Goal: Task Accomplishment & Management: Manage account settings

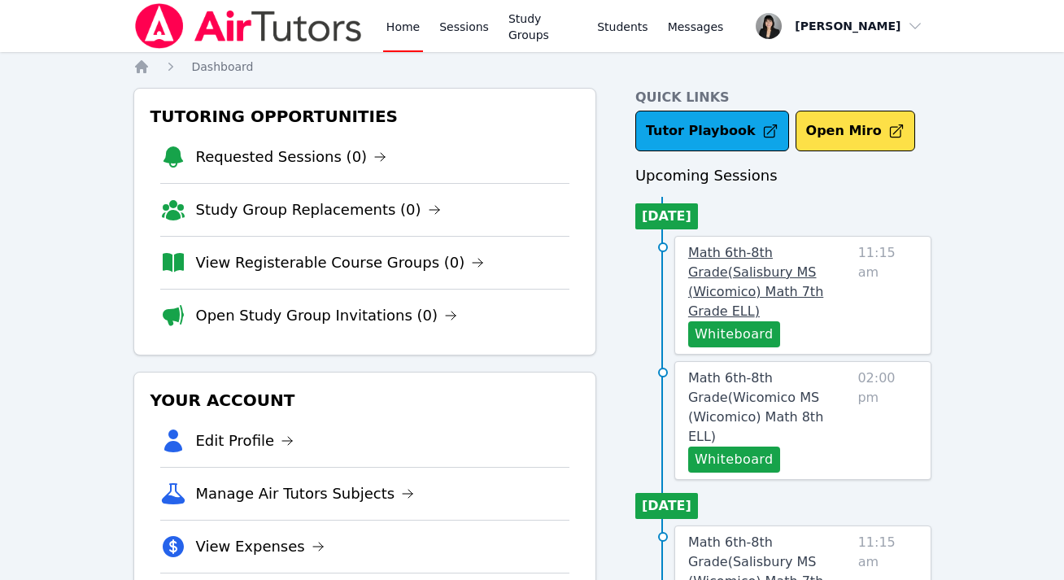
click at [716, 283] on link "Math 6th-8th Grade ( Salisbury MS (Wicomico) Math 7th Grade ELL )" at bounding box center [770, 282] width 164 height 78
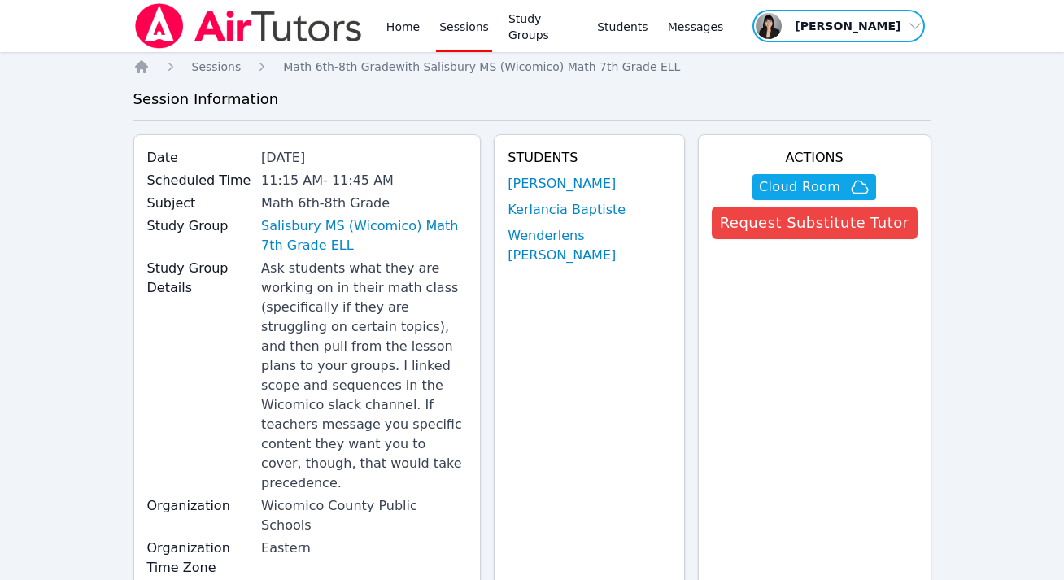
click at [901, 31] on span "button" at bounding box center [838, 26] width 175 height 36
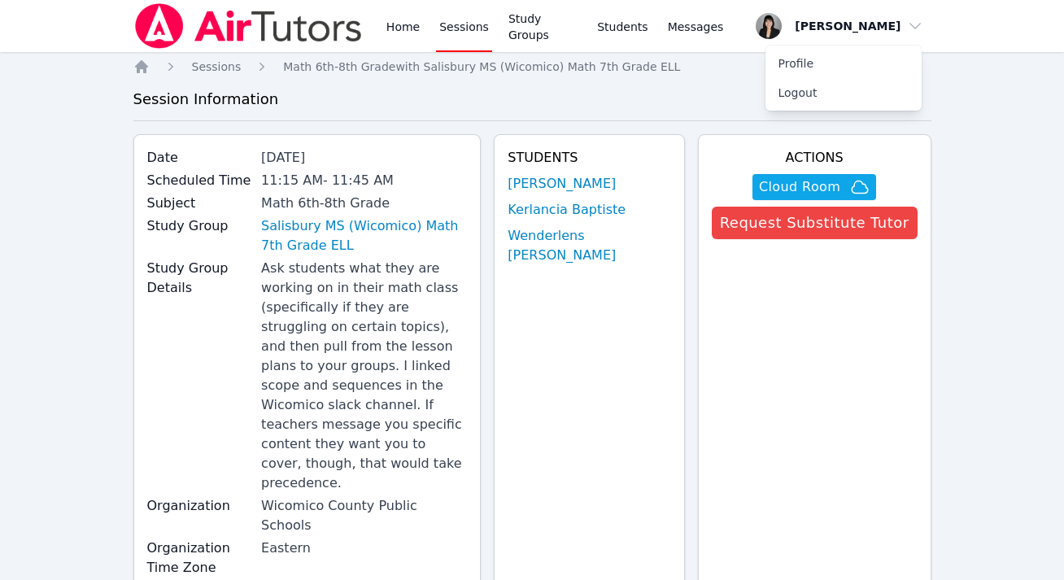
click at [198, 26] on img at bounding box center [248, 26] width 230 height 46
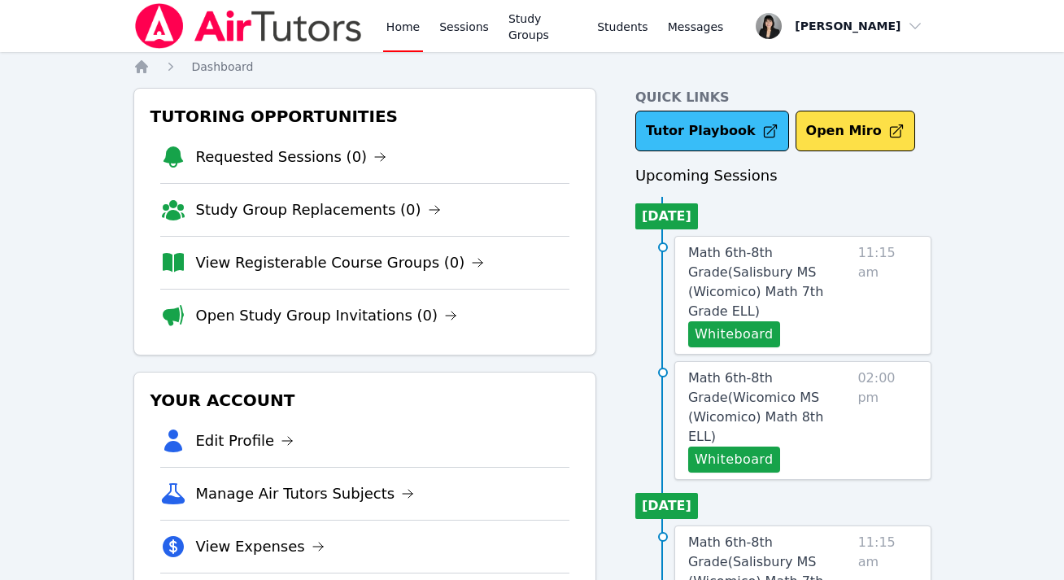
click at [693, 127] on link "Tutor Playbook" at bounding box center [712, 131] width 154 height 41
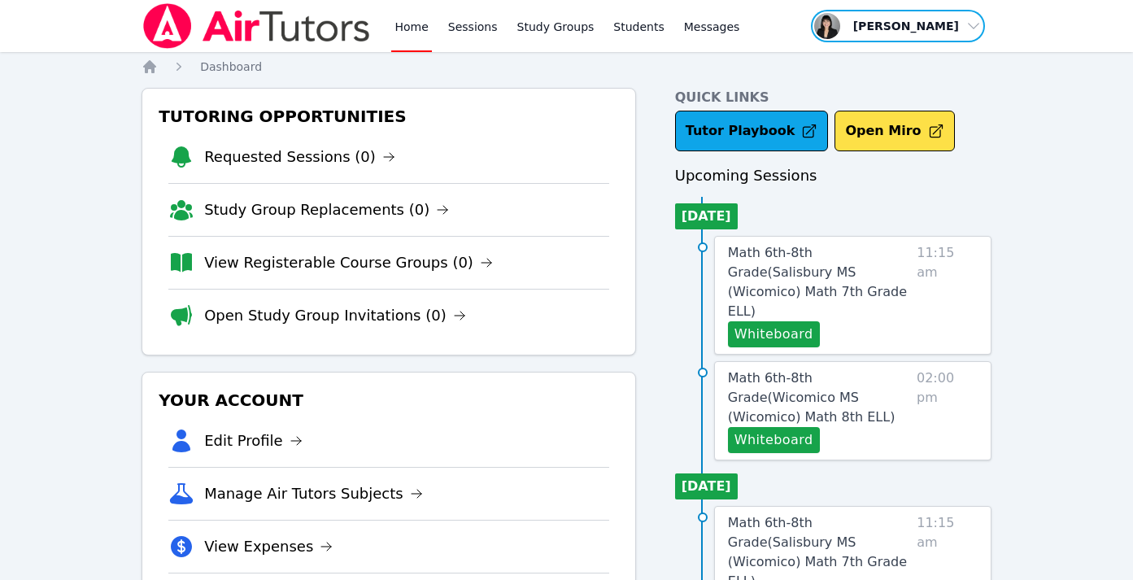
click at [923, 20] on span "button" at bounding box center [898, 26] width 177 height 36
click at [867, 66] on link "Profile" at bounding box center [904, 63] width 156 height 29
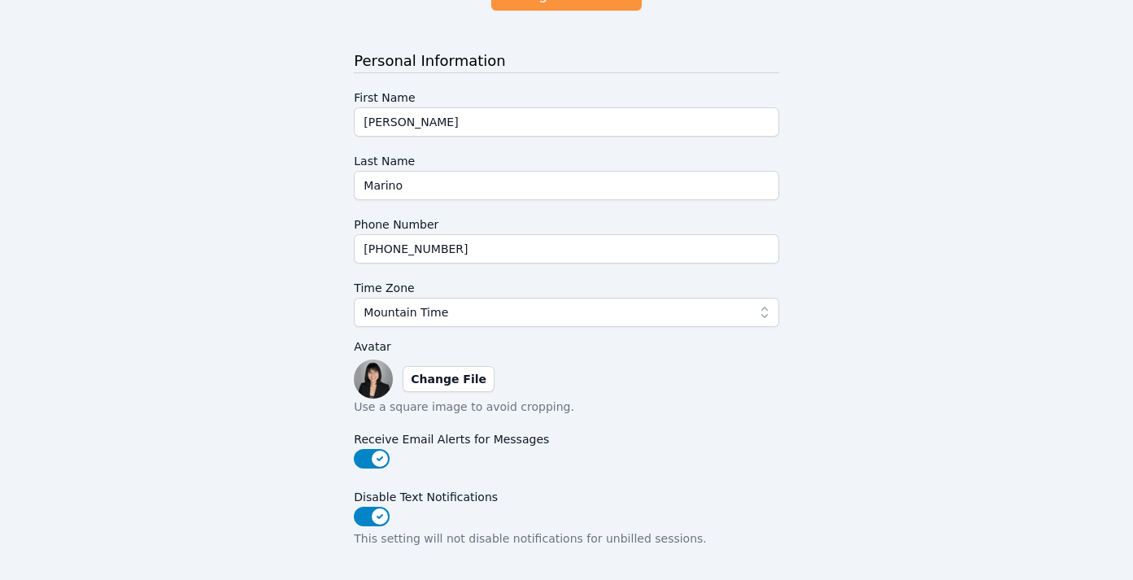
scroll to position [208, 0]
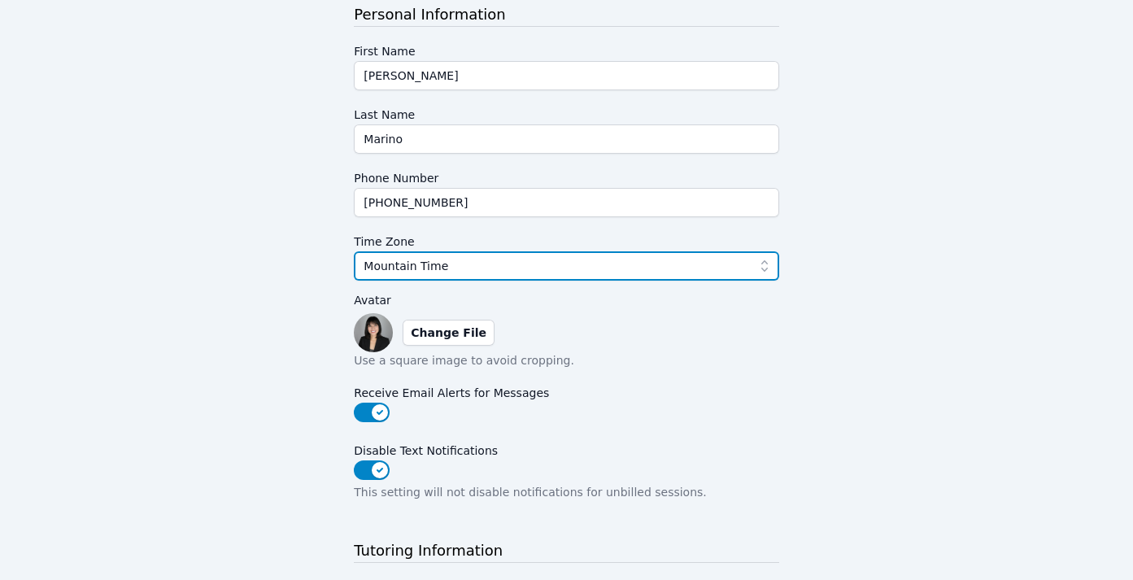
click at [578, 262] on span "Mountain Time" at bounding box center [555, 266] width 382 height 20
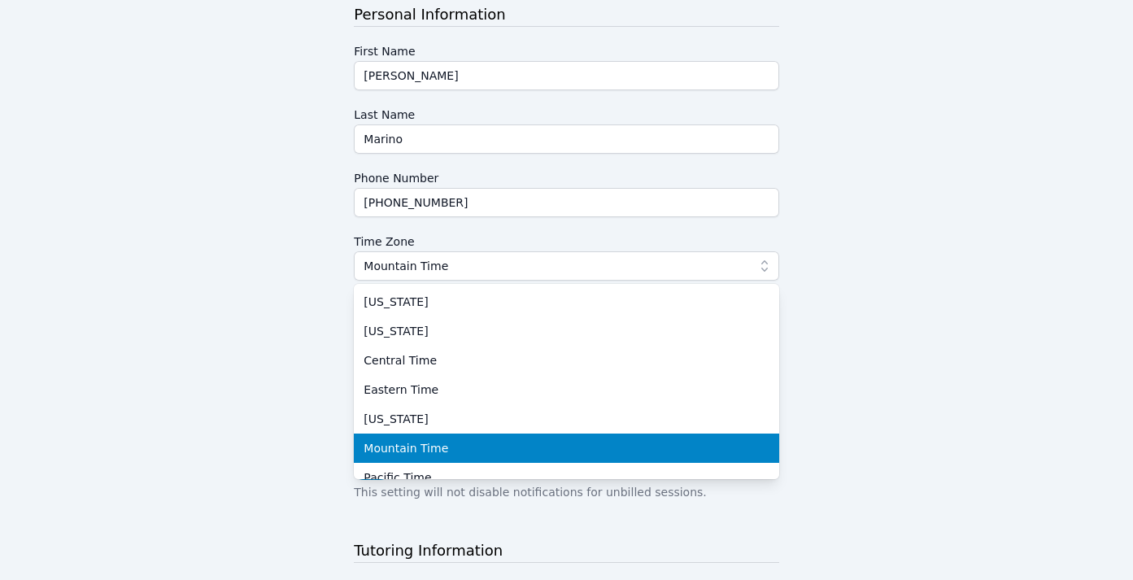
click at [404, 452] on span "Mountain Time" at bounding box center [406, 448] width 85 height 16
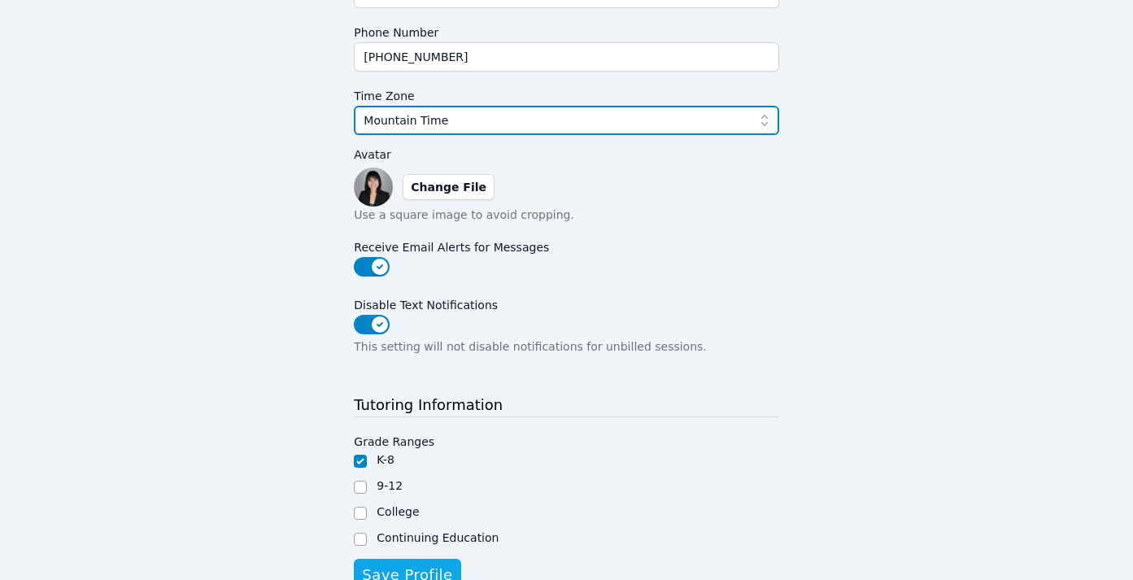
scroll to position [422, 0]
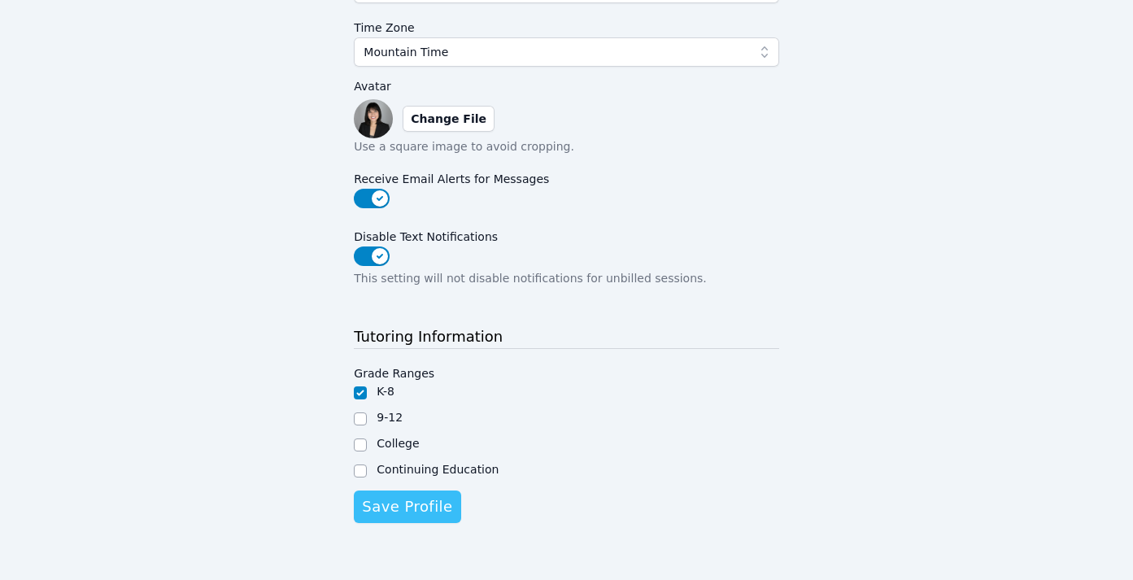
click at [390, 511] on span "Save Profile" at bounding box center [407, 507] width 90 height 23
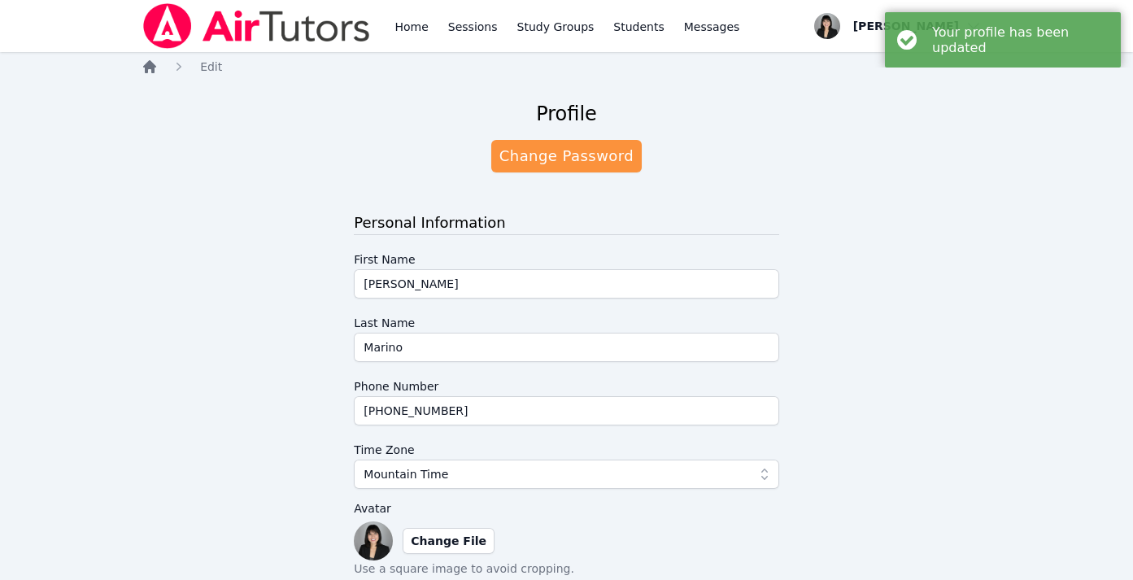
click at [153, 67] on icon "Breadcrumb" at bounding box center [149, 66] width 13 height 13
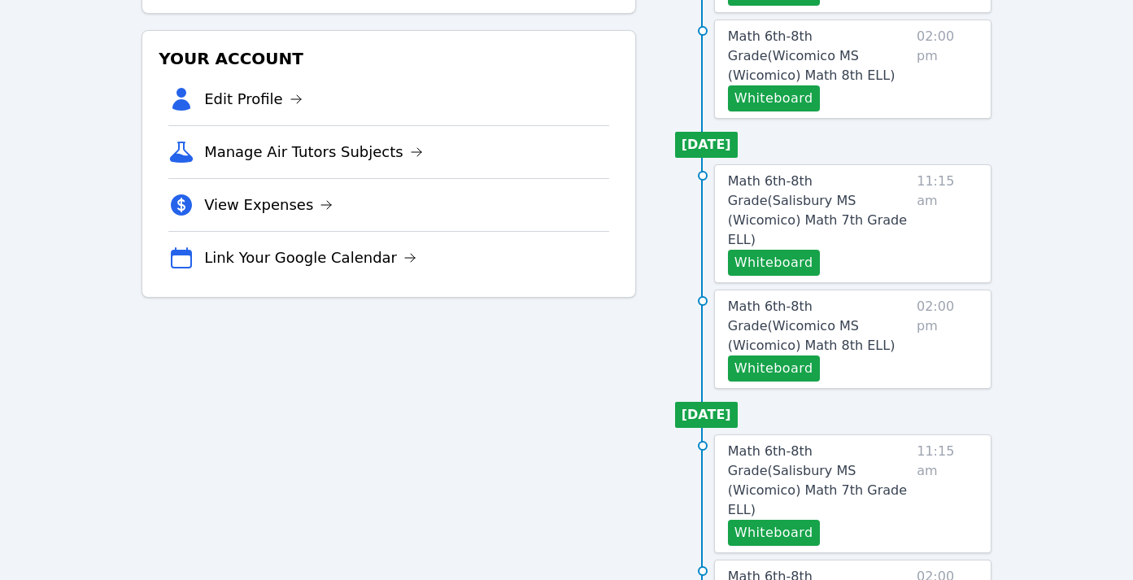
scroll to position [83, 0]
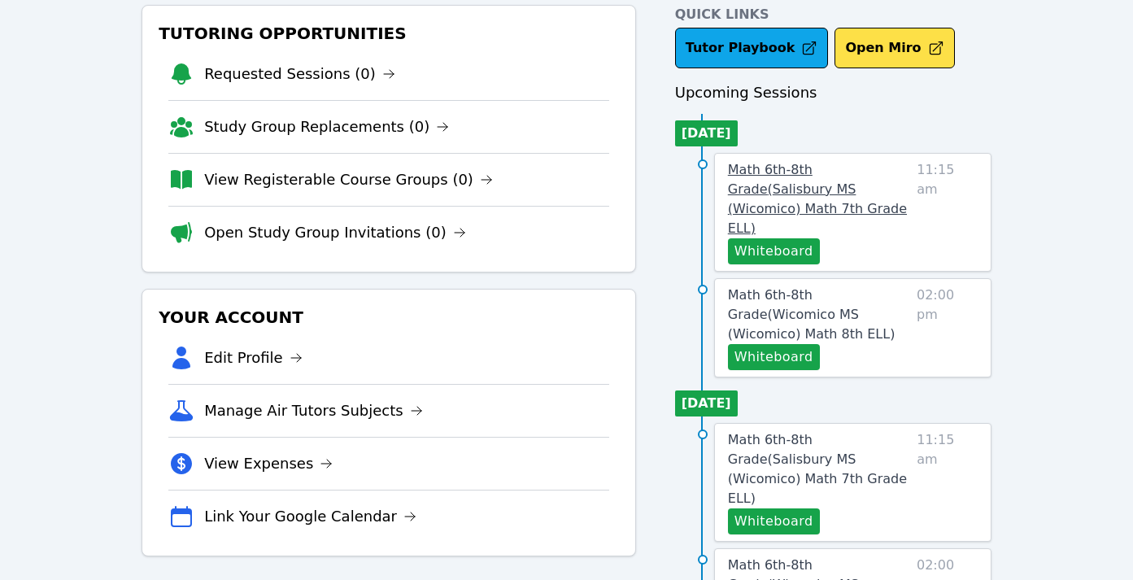
click at [794, 194] on span "Math 6th-8th Grade ( Salisbury MS (Wicomico) Math 7th Grade ELL )" at bounding box center [817, 199] width 179 height 74
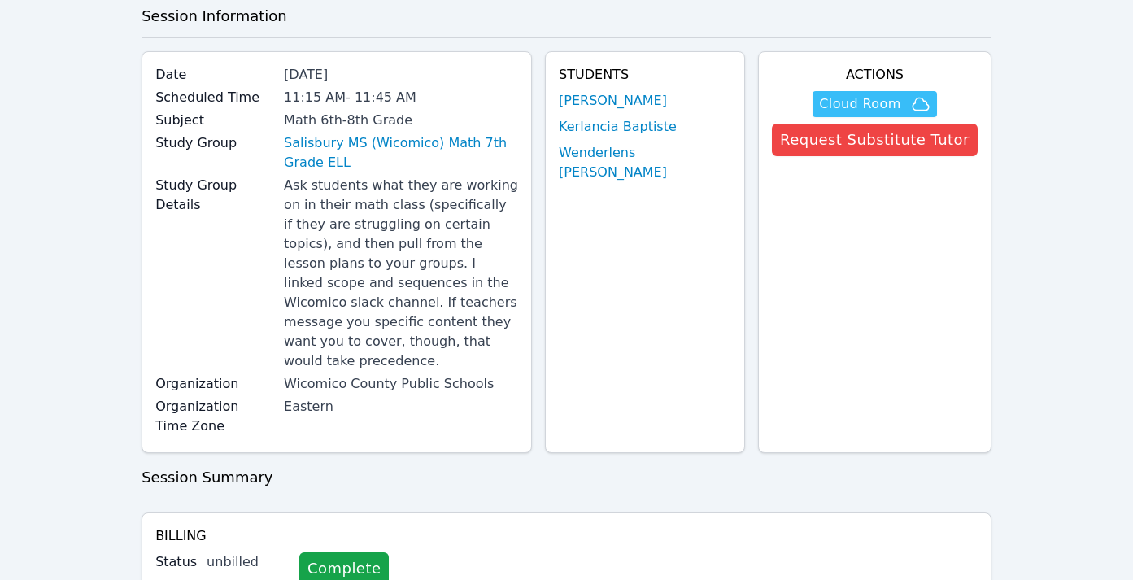
click at [850, 97] on span "Cloud Room" at bounding box center [859, 104] width 81 height 20
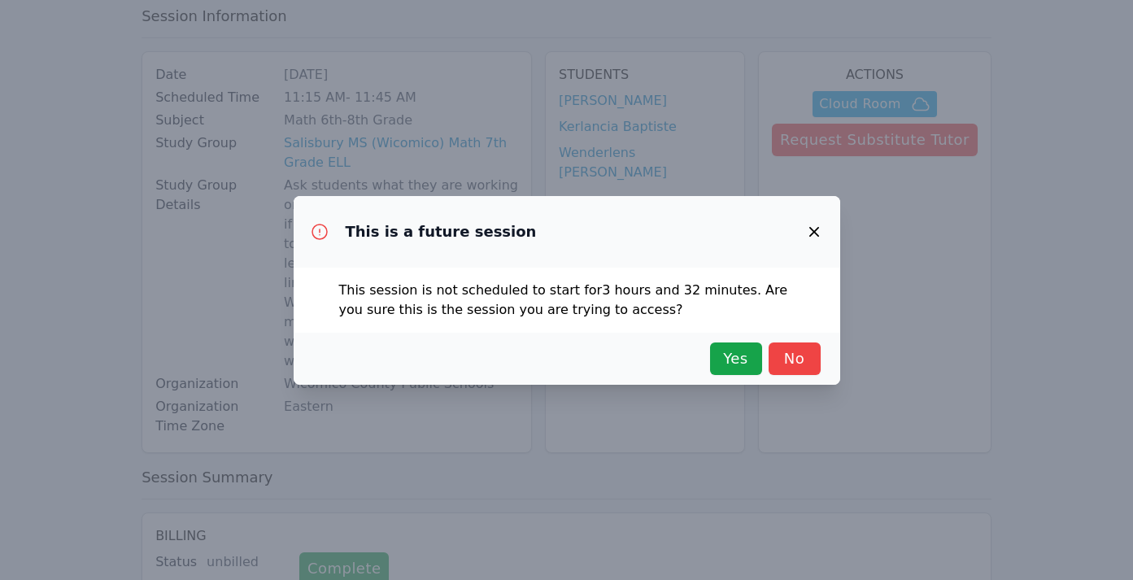
click at [816, 233] on icon "button" at bounding box center [814, 232] width 10 height 10
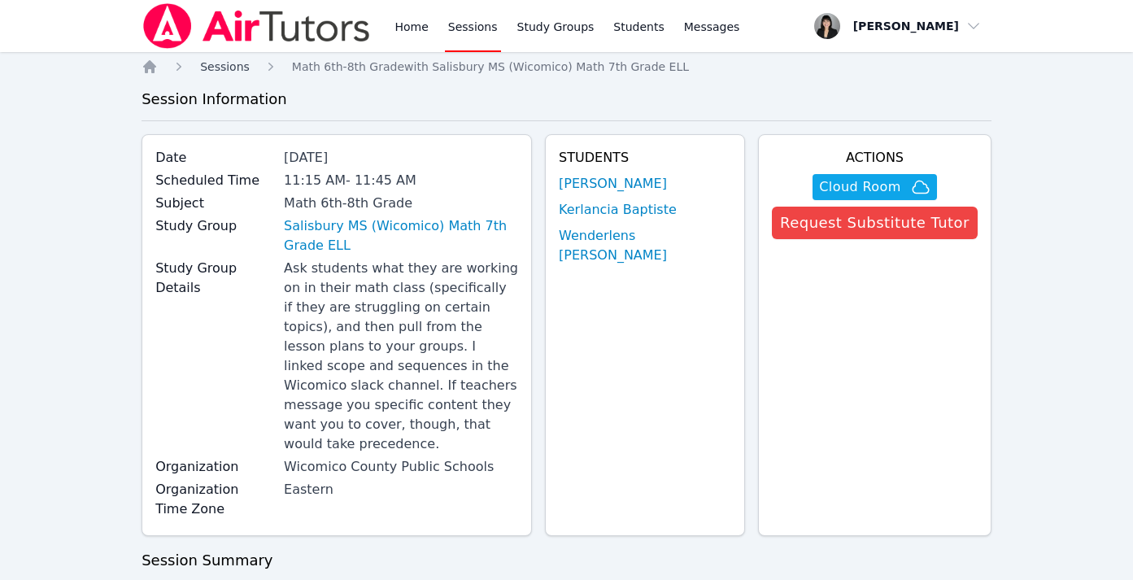
click at [237, 63] on span "Sessions" at bounding box center [225, 66] width 50 height 13
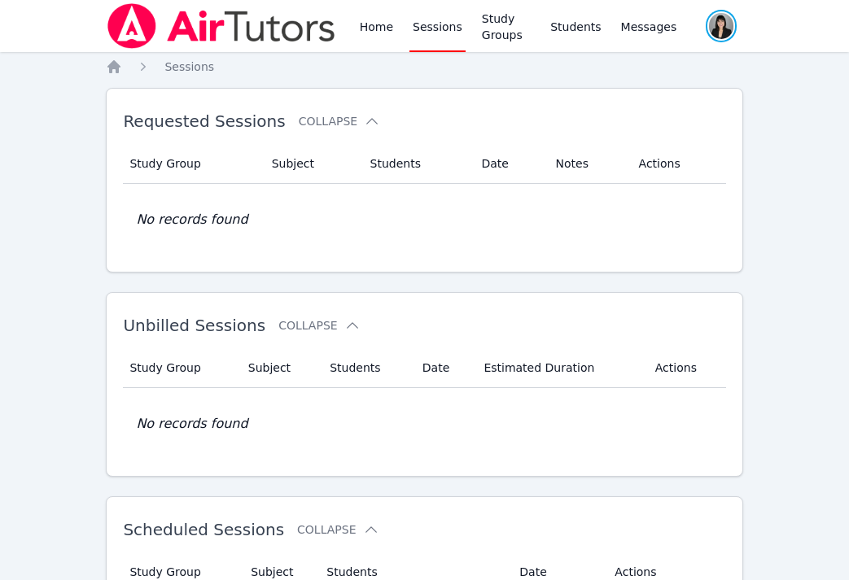
click at [728, 31] on span "button" at bounding box center [720, 26] width 33 height 36
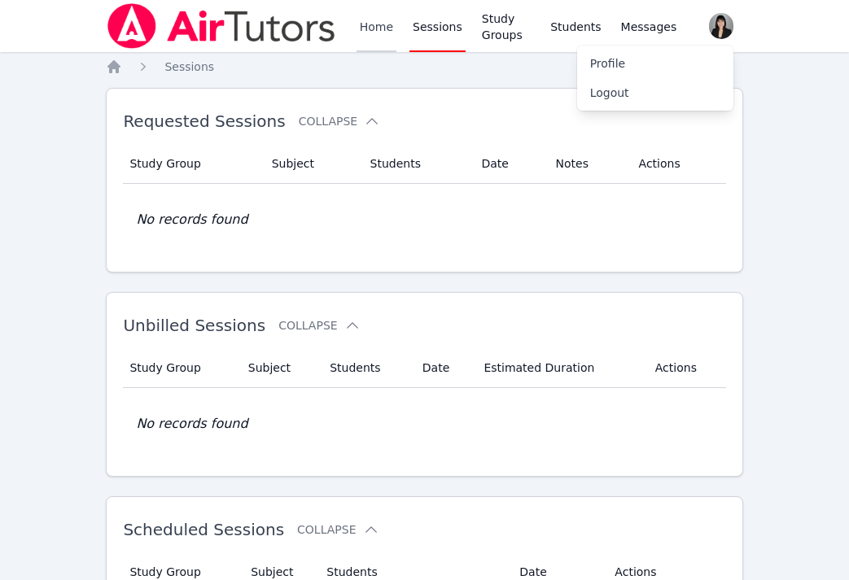
click at [369, 37] on link "Home" at bounding box center [376, 26] width 40 height 52
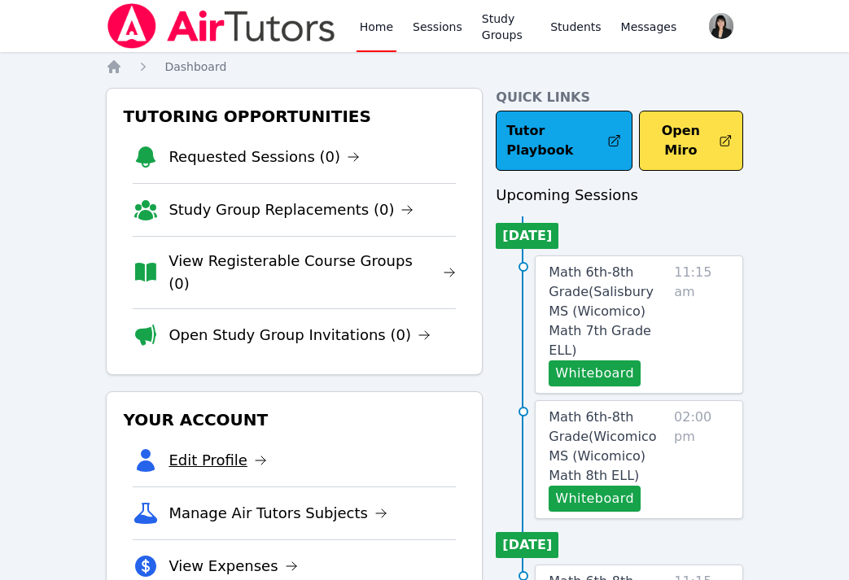
click at [186, 449] on link "Edit Profile" at bounding box center [217, 460] width 98 height 23
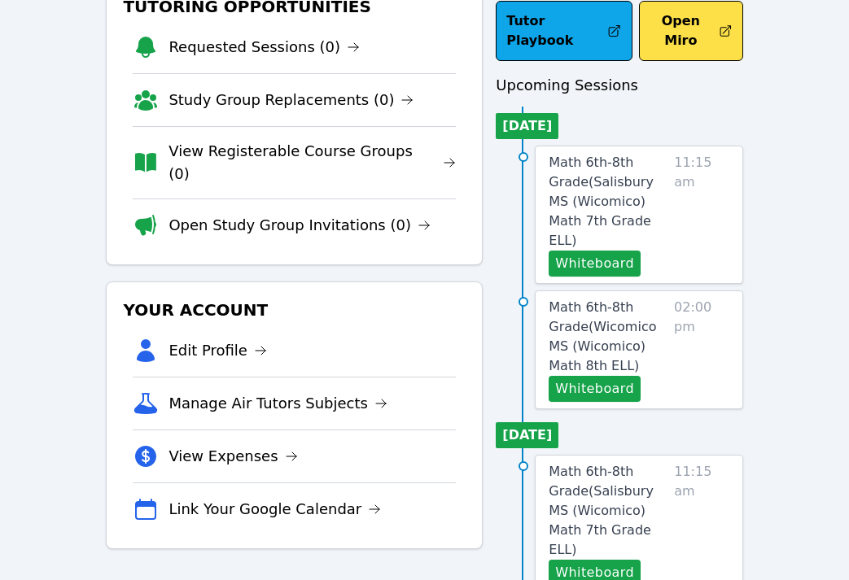
scroll to position [131, 0]
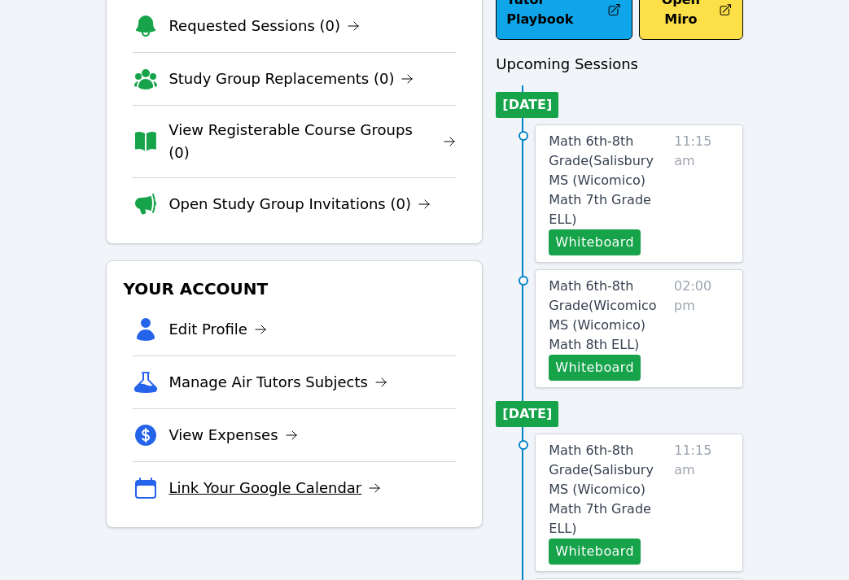
click at [276, 477] on link "Link Your Google Calendar" at bounding box center [274, 488] width 212 height 23
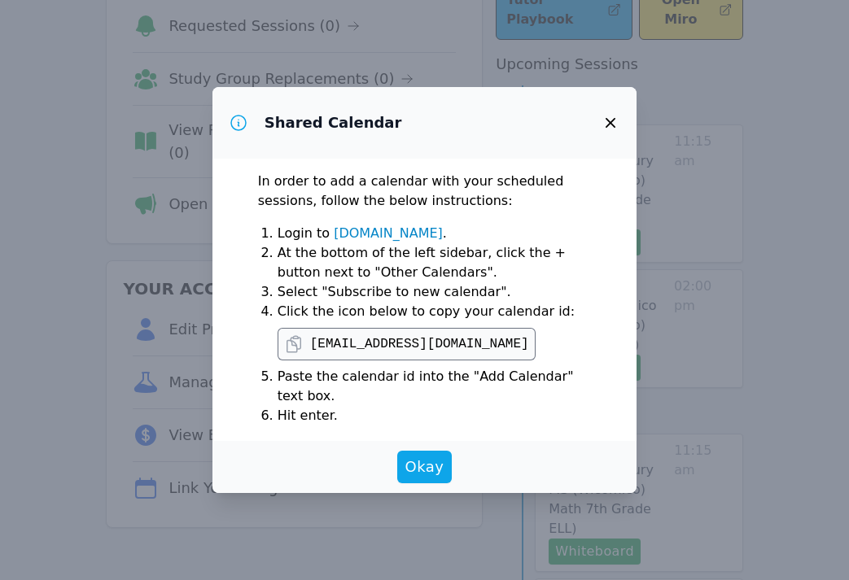
click at [373, 346] on pre "c_hd9m4unnkivmq7tmruubadv0t0@group.calendar.google.com" at bounding box center [419, 344] width 219 height 20
click at [291, 346] on icon at bounding box center [294, 344] width 20 height 20
click at [610, 120] on icon "button" at bounding box center [611, 123] width 20 height 20
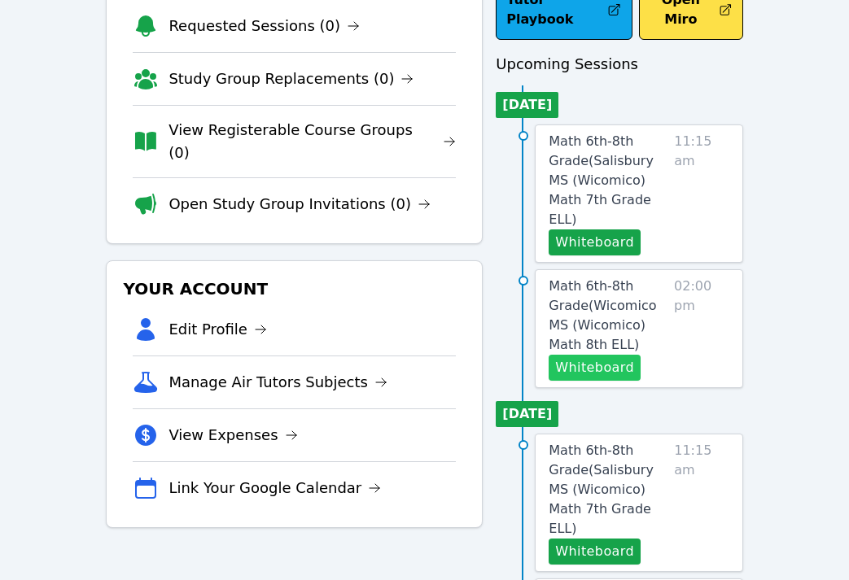
click at [596, 355] on button "Whiteboard" at bounding box center [594, 368] width 92 height 26
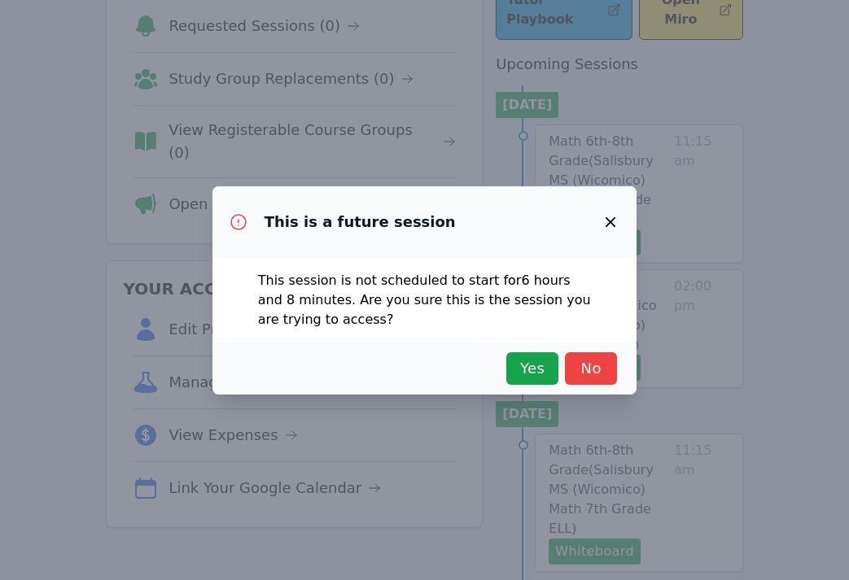
click at [609, 212] on icon "button" at bounding box center [611, 222] width 20 height 20
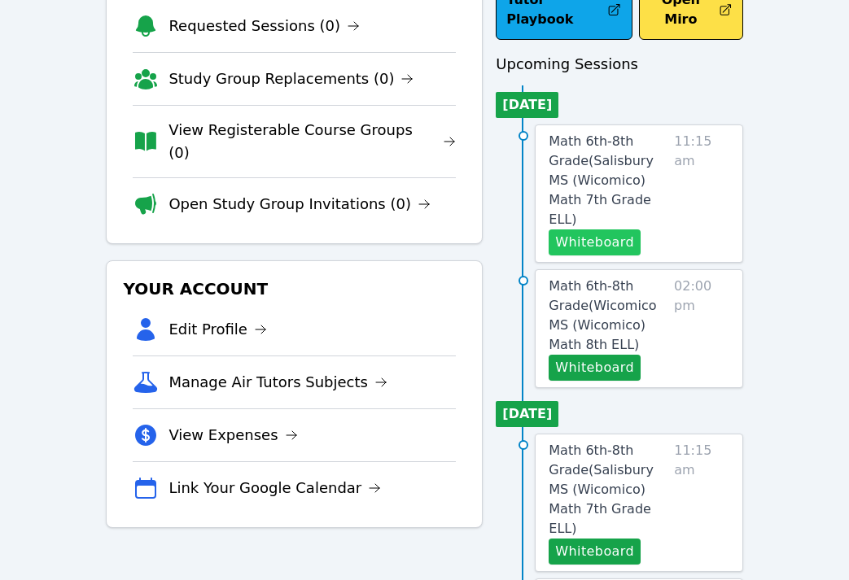
click at [596, 229] on button "Whiteboard" at bounding box center [594, 242] width 92 height 26
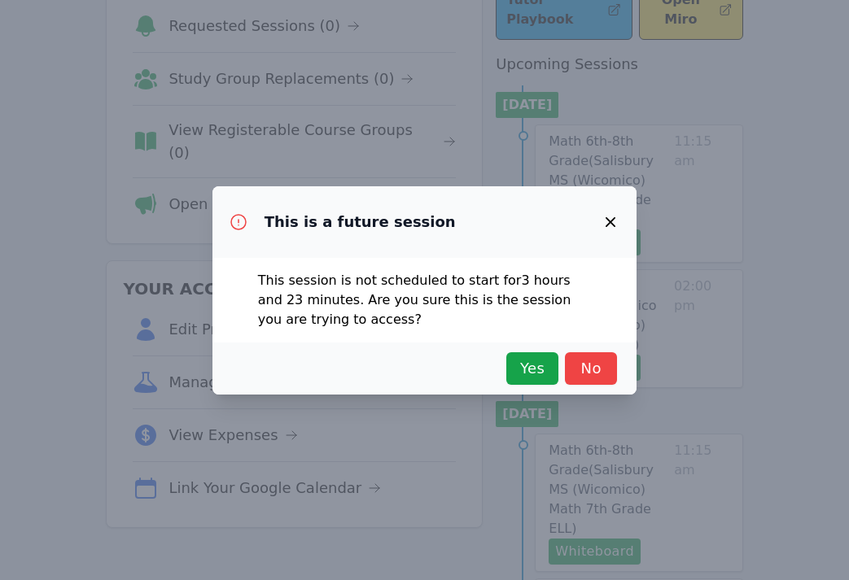
click at [615, 213] on icon "button" at bounding box center [611, 222] width 20 height 20
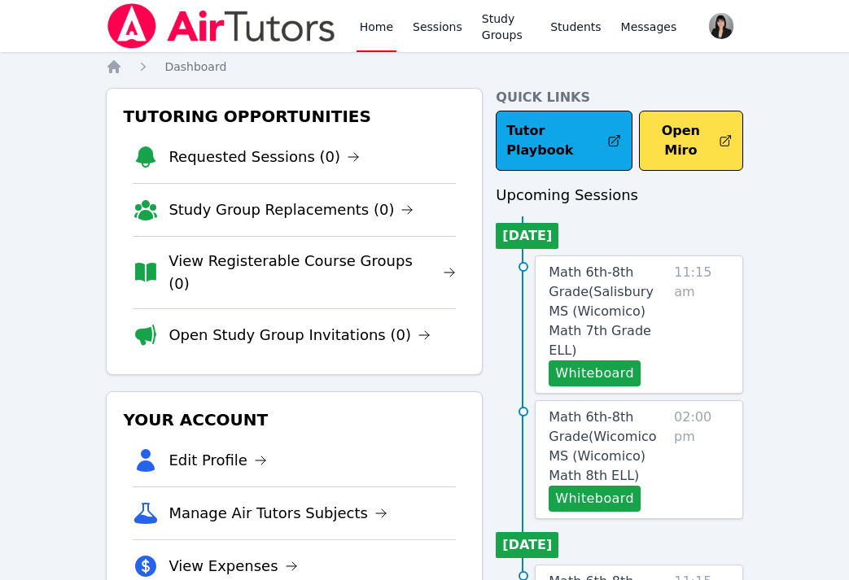
click at [111, 68] on icon "Breadcrumb" at bounding box center [113, 66] width 13 height 13
click at [136, 15] on img at bounding box center [221, 26] width 230 height 46
click at [598, 486] on button "Whiteboard" at bounding box center [594, 499] width 92 height 26
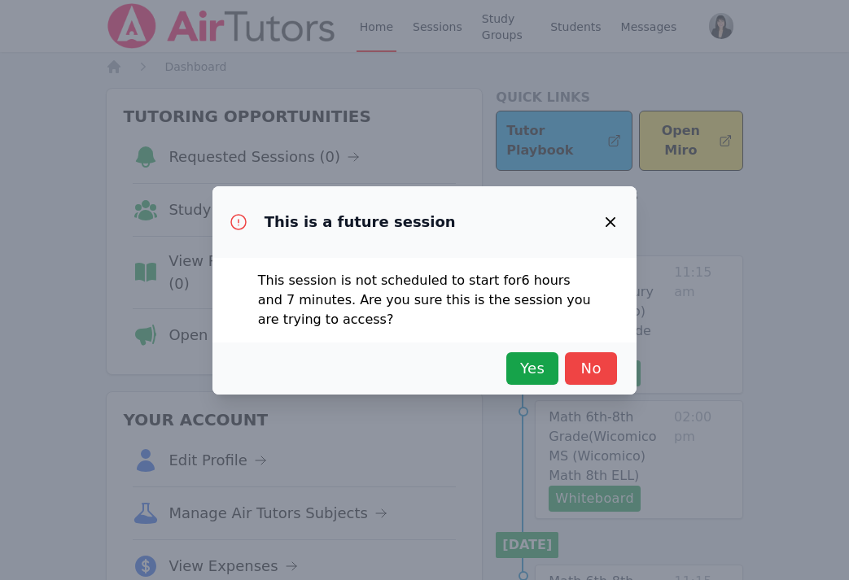
click at [612, 215] on icon "button" at bounding box center [611, 222] width 20 height 20
